Goal: Check status: Check status

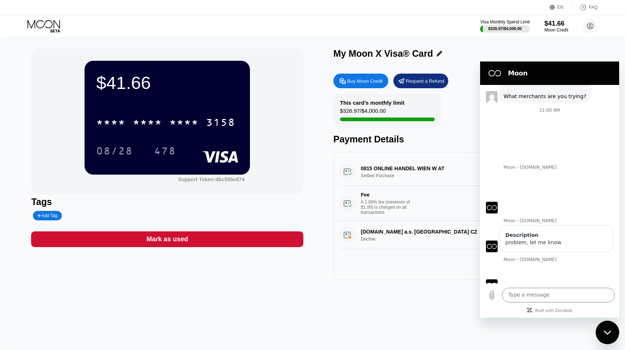
scroll to position [439, 0]
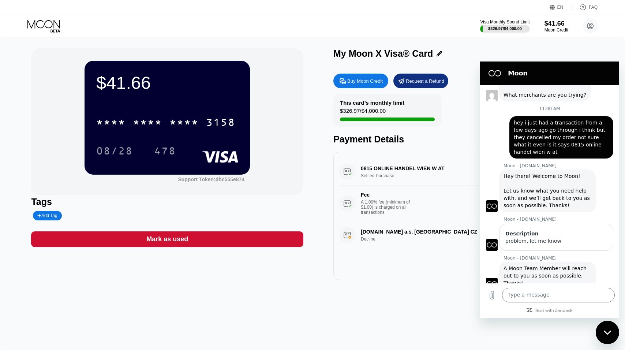
click at [371, 183] on div "0815 ONLINE HANDEL WIEN W AT Settled Purchase $326.96 [DATE] 2:04 PM Fee A 1.00…" at bounding box center [469, 189] width 260 height 63
click at [385, 178] on div "0815 ONLINE HANDEL WIEN W AT Settled Purchase $326.96 [DATE] 2:04 PM Fee A 1.00…" at bounding box center [469, 189] width 260 height 63
